Goal: Navigation & Orientation: Find specific page/section

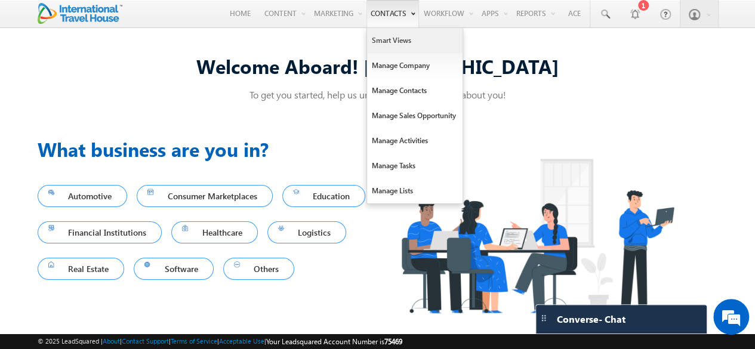
click at [389, 44] on link "Smart Views" at bounding box center [415, 40] width 96 height 25
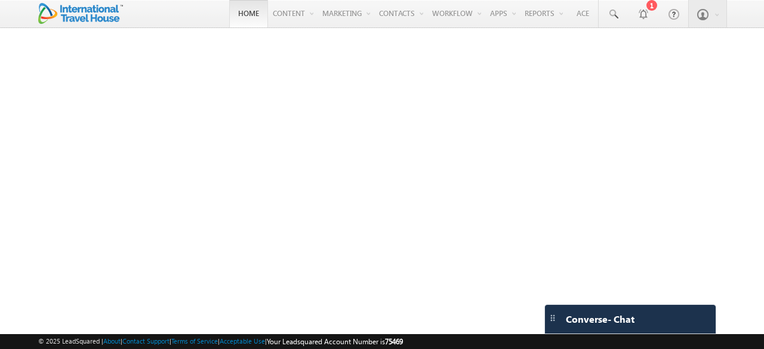
click at [245, 17] on link "Home" at bounding box center [248, 13] width 39 height 27
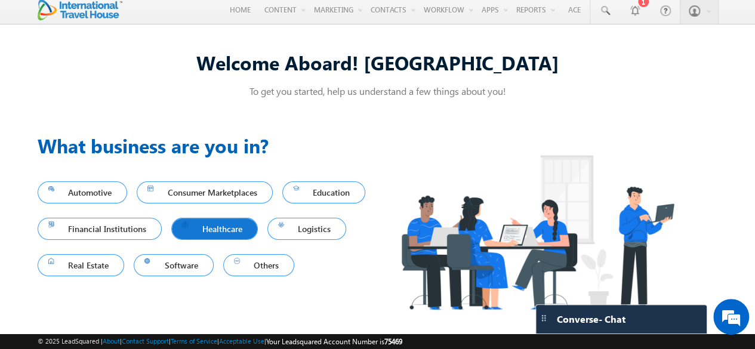
scroll to position [5, 0]
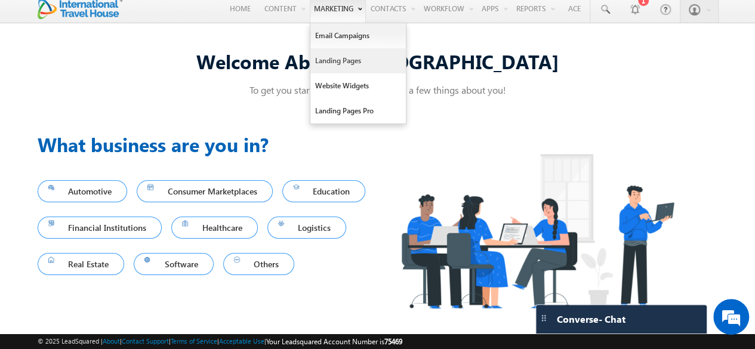
click at [343, 64] on link "Landing Pages" at bounding box center [358, 60] width 96 height 25
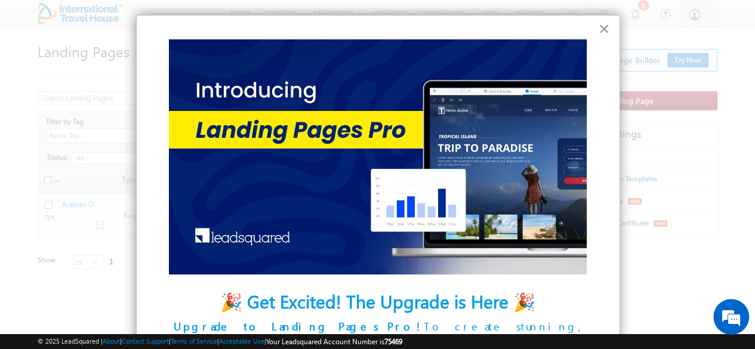
click at [599, 25] on button "×" at bounding box center [604, 28] width 11 height 19
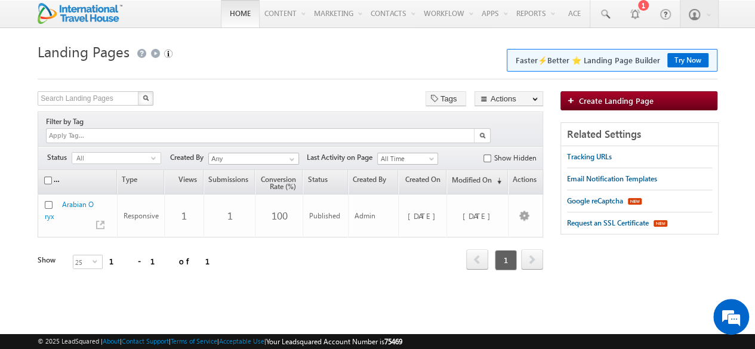
click at [228, 13] on link "Home" at bounding box center [240, 13] width 39 height 27
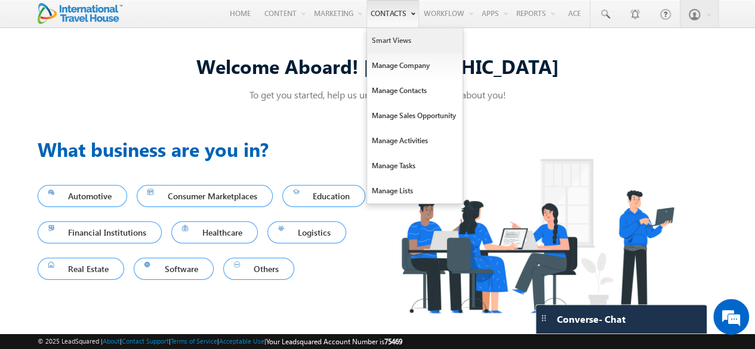
click at [395, 41] on link "Smart Views" at bounding box center [415, 40] width 96 height 25
